Goal: Task Accomplishment & Management: Use online tool/utility

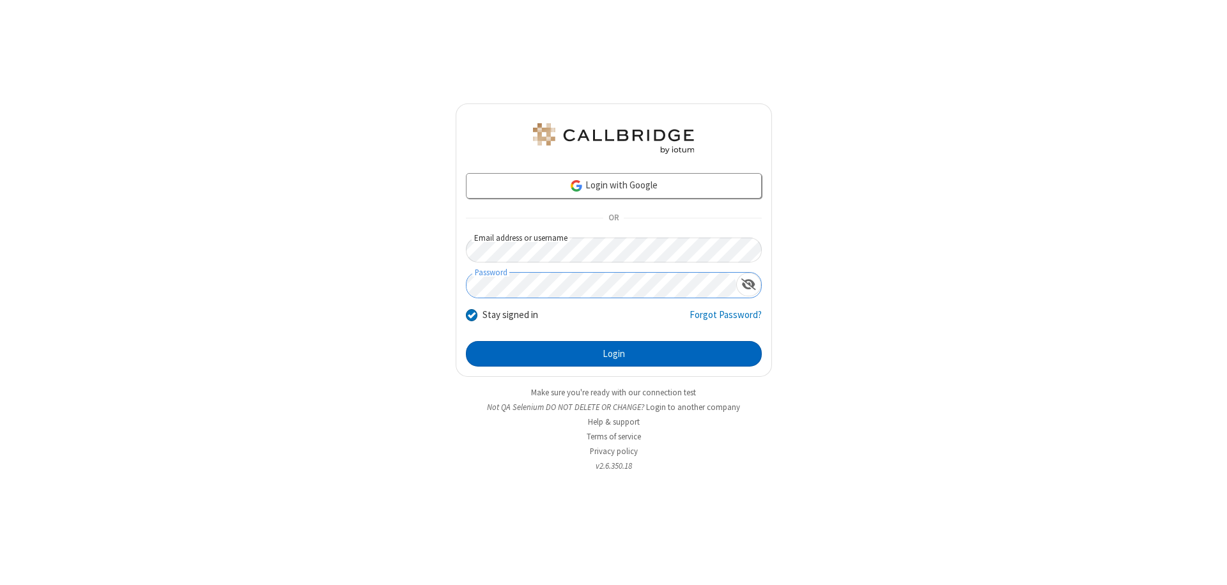
click at [614, 354] on button "Login" at bounding box center [614, 354] width 296 height 26
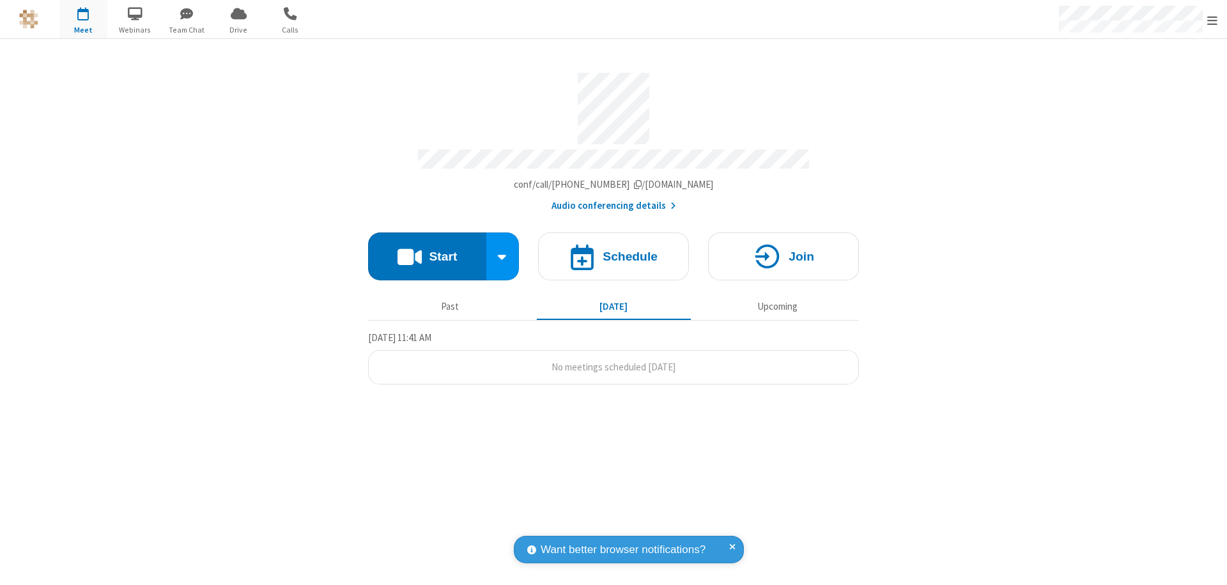
click at [427, 251] on button "Start" at bounding box center [427, 257] width 118 height 48
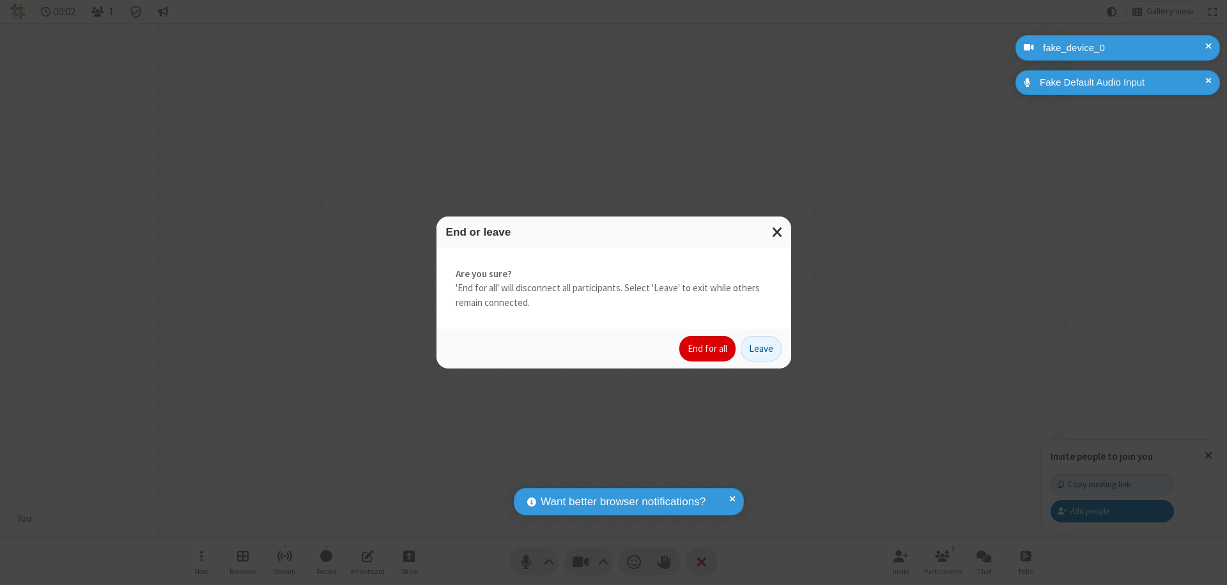
click at [708, 349] on button "End for all" at bounding box center [707, 349] width 56 height 26
